Goal: Task Accomplishment & Management: Manage account settings

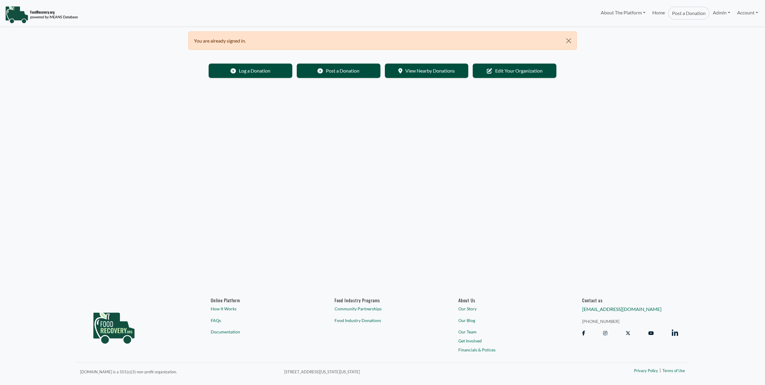
select select "Language Translate Widget"
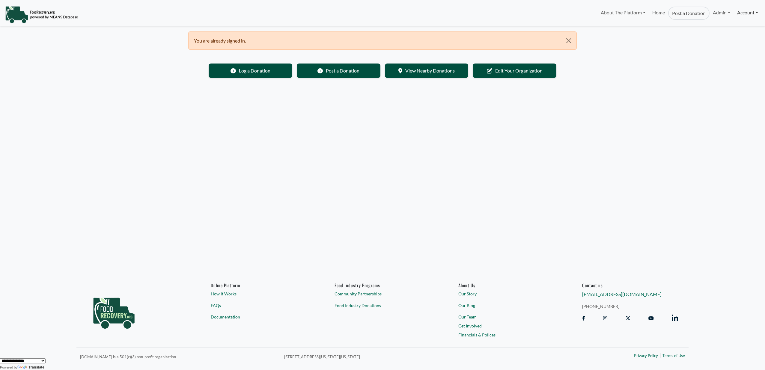
click at [757, 13] on link "Account" at bounding box center [748, 13] width 28 height 12
click at [701, 101] on link "Log Out" at bounding box center [722, 102] width 79 height 10
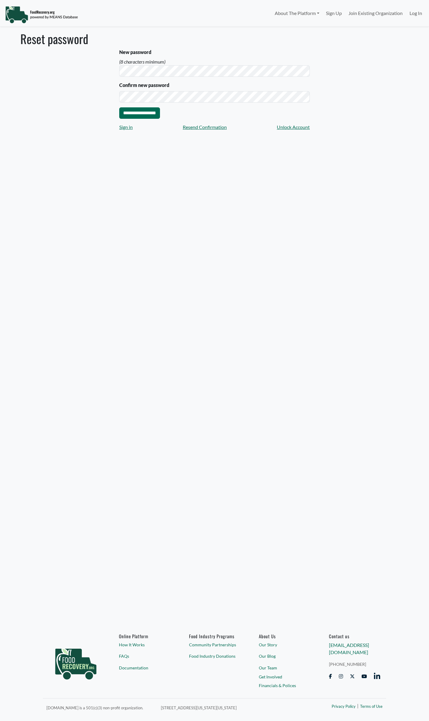
select select "Language Translate Widget"
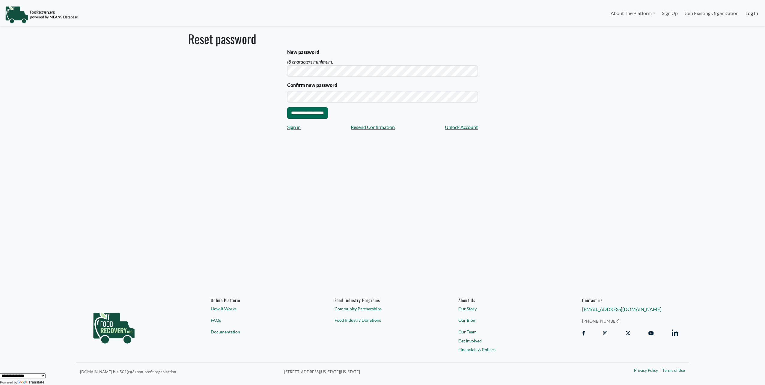
click at [429, 15] on link "Log In" at bounding box center [752, 13] width 19 height 12
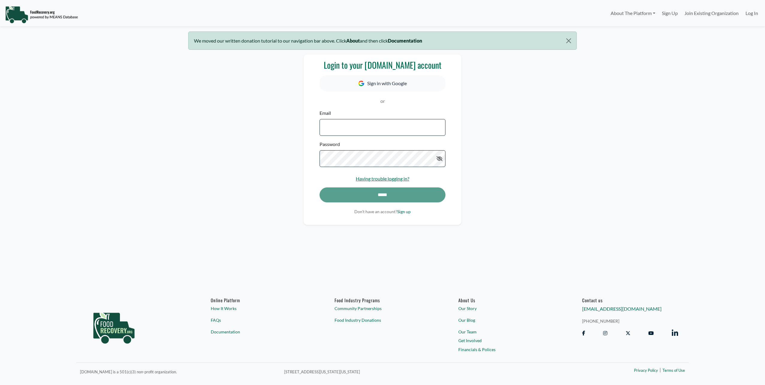
select select "Language Translate Widget"
click at [439, 157] on icon at bounding box center [440, 158] width 6 height 5
click at [395, 123] on input "Email" at bounding box center [383, 127] width 126 height 17
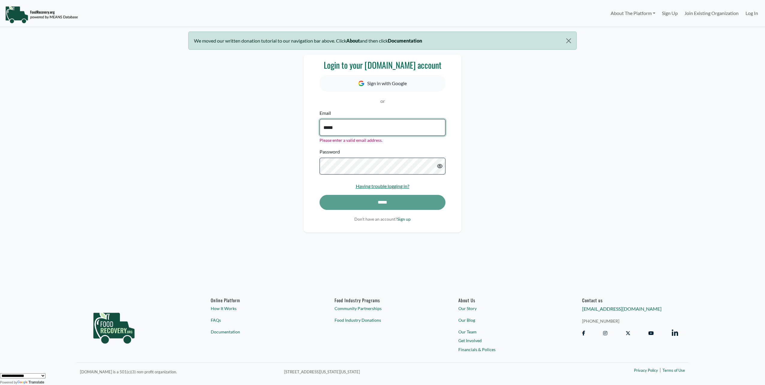
type input "**********"
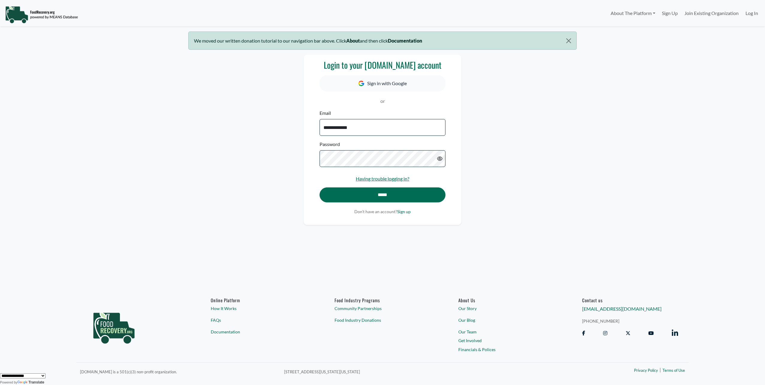
click at [454, 182] on div "**********" at bounding box center [383, 140] width 158 height 170
click at [416, 194] on input "*****" at bounding box center [383, 194] width 126 height 15
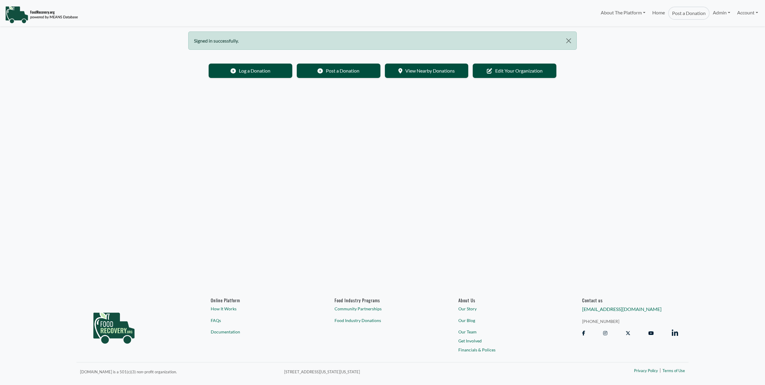
select select "Language Translate Widget"
click at [727, 13] on link "Admin" at bounding box center [722, 13] width 24 height 12
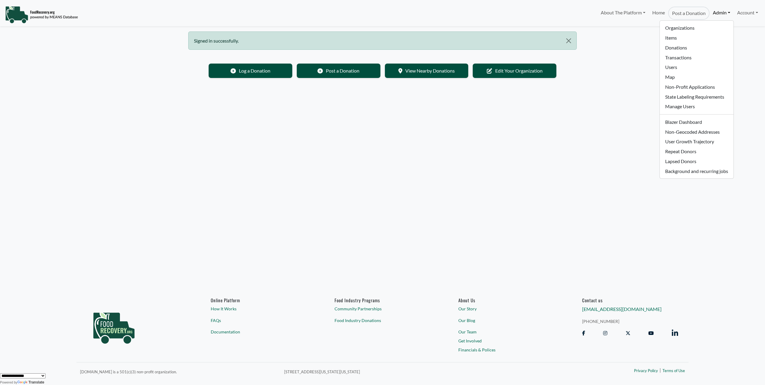
click at [592, 117] on body "About The Platform How It Works FAQs Documentation Home Post a Donation Admin O…" at bounding box center [382, 192] width 765 height 385
click at [727, 13] on link "Admin" at bounding box center [722, 13] width 24 height 12
click at [729, 12] on link "Admin" at bounding box center [722, 13] width 24 height 12
click at [758, 12] on link "Account" at bounding box center [748, 13] width 28 height 12
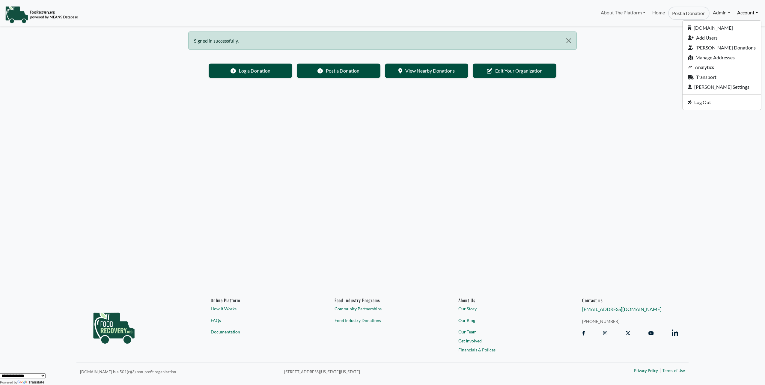
click at [727, 12] on link "Admin" at bounding box center [722, 13] width 24 height 12
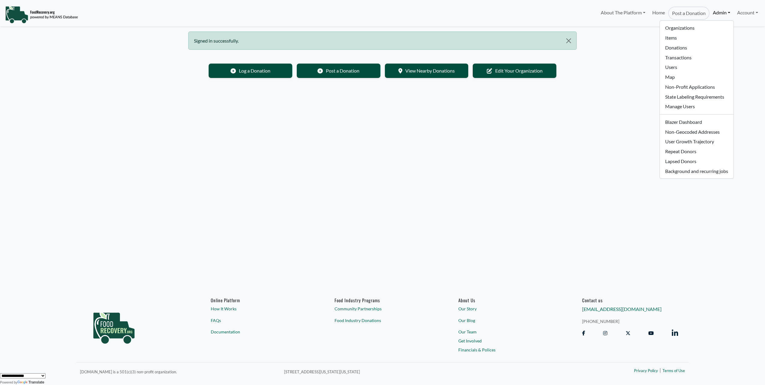
click at [728, 13] on link "Admin" at bounding box center [722, 13] width 24 height 12
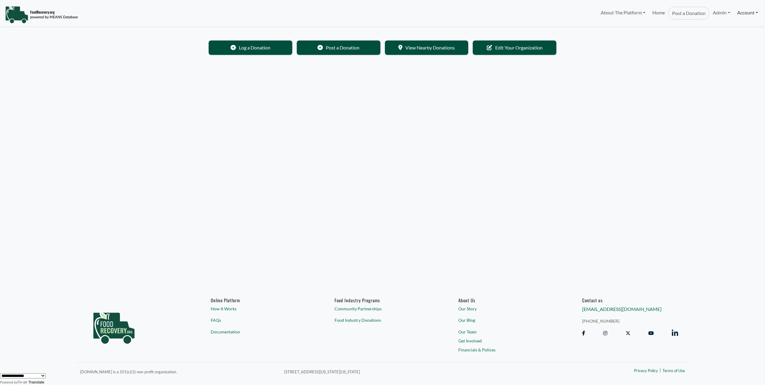
click at [757, 12] on link "Account" at bounding box center [748, 13] width 28 height 12
click at [723, 13] on link "Admin" at bounding box center [722, 13] width 24 height 12
click at [681, 122] on link "Blazer Dashboard" at bounding box center [696, 122] width 73 height 10
